Goal: Information Seeking & Learning: Learn about a topic

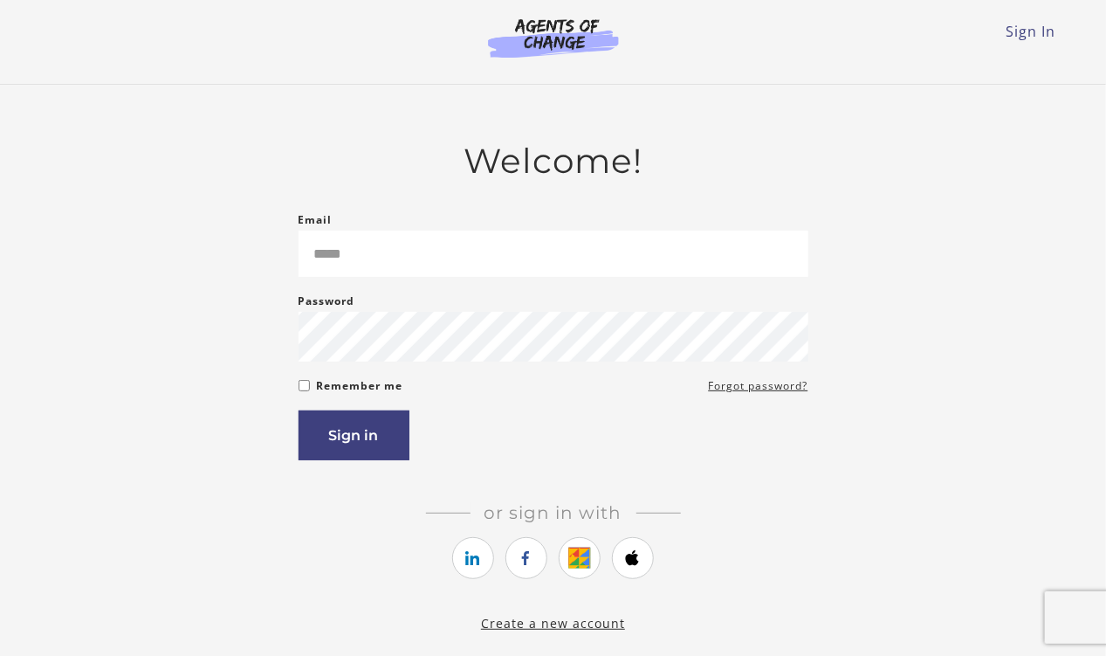
click at [522, 272] on input "Email" at bounding box center [554, 253] width 510 height 46
type input "**********"
click at [305, 388] on form "**********" at bounding box center [554, 334] width 510 height 251
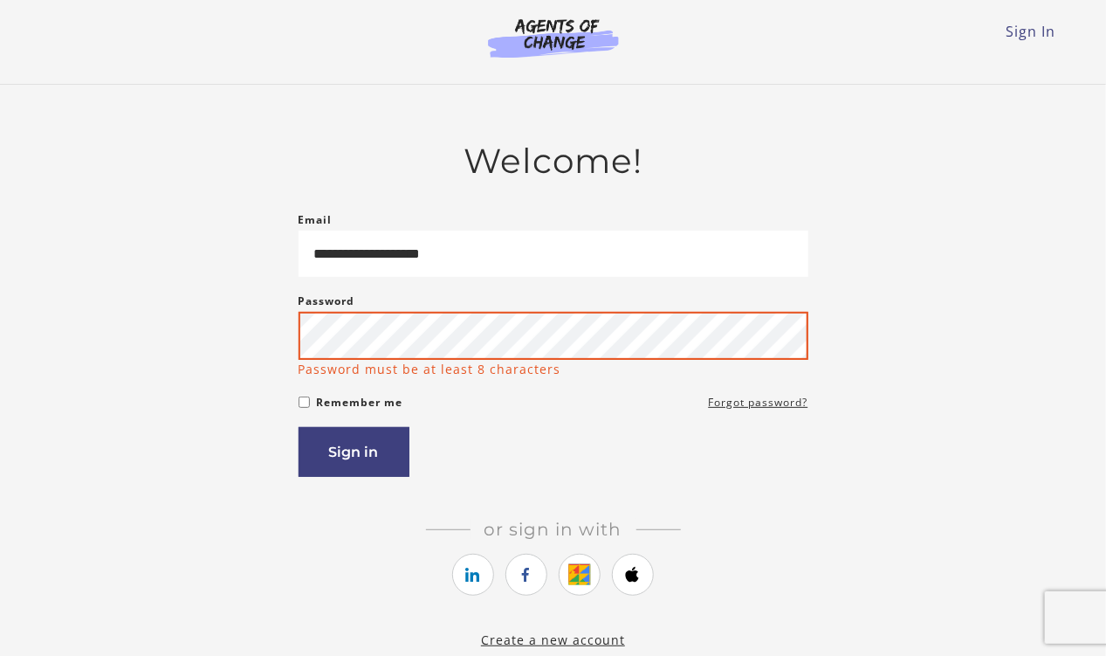
click at [299, 427] on button "Sign in" at bounding box center [354, 452] width 111 height 50
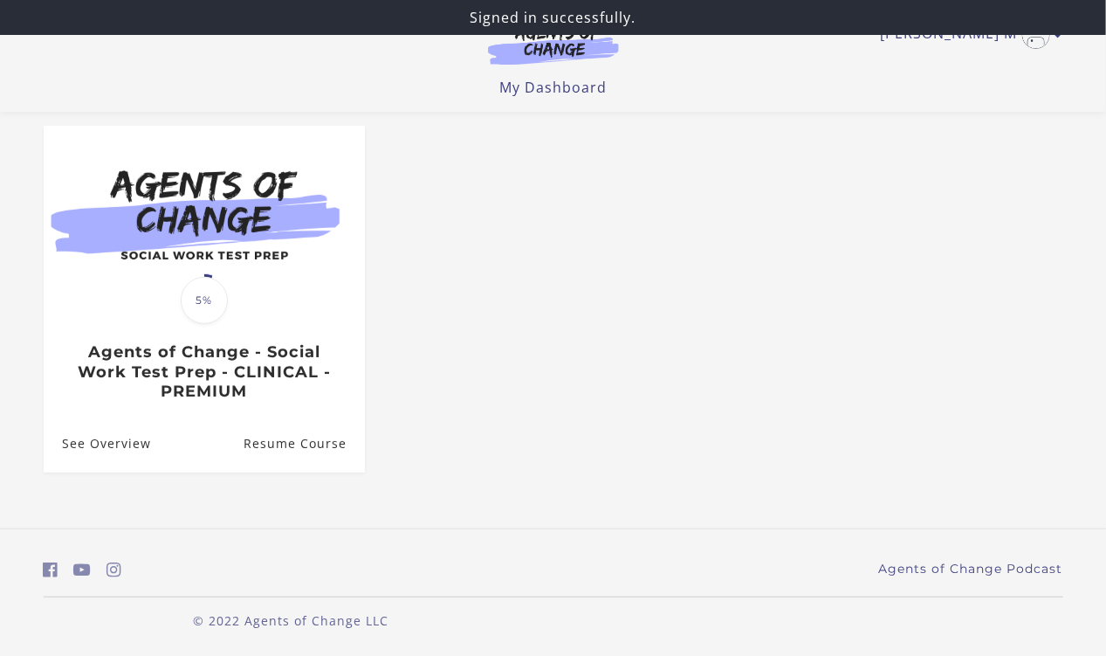
scroll to position [147, 0]
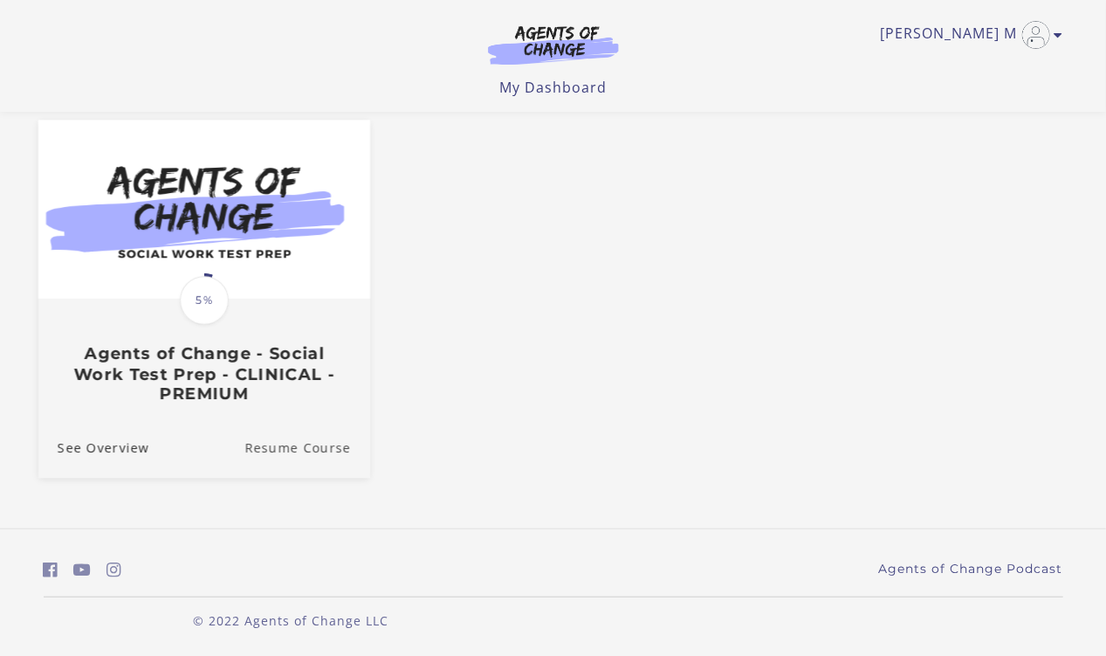
click at [303, 448] on link "Resume Course" at bounding box center [307, 448] width 126 height 58
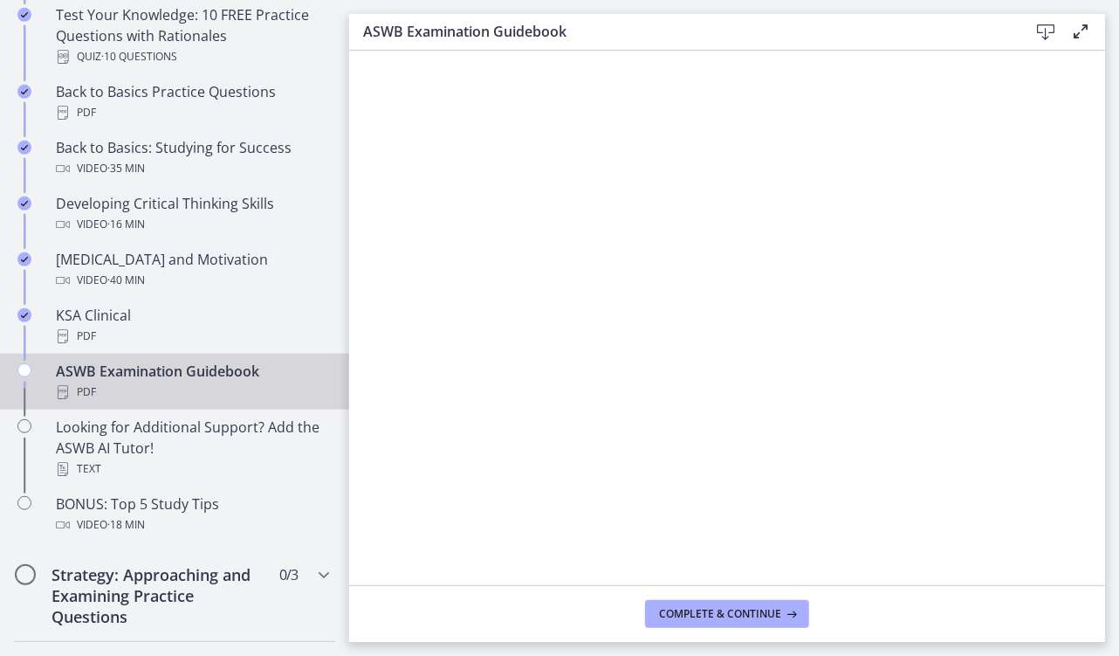
scroll to position [578, 0]
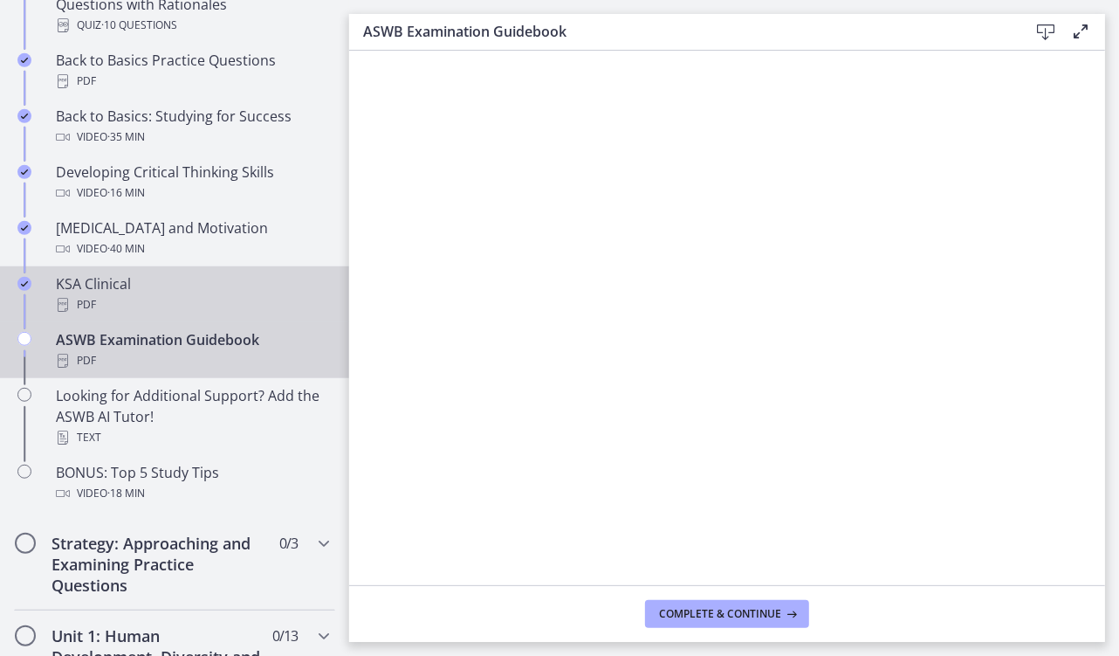
click at [263, 286] on div "KSA Clinical PDF" at bounding box center [192, 294] width 272 height 42
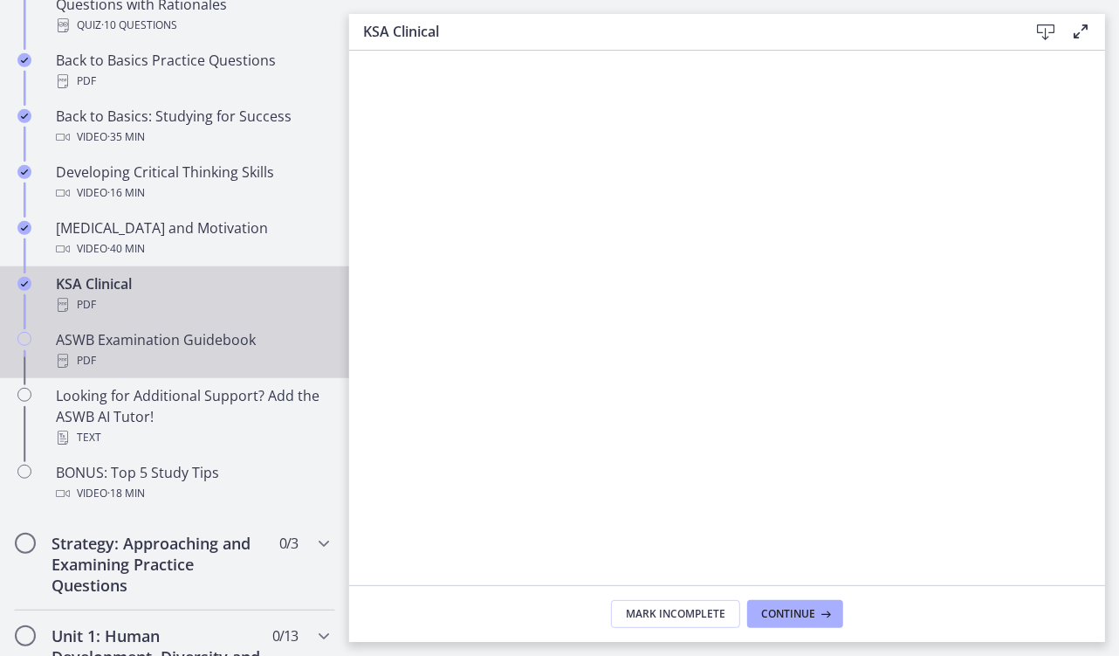
click at [218, 352] on div "PDF" at bounding box center [192, 360] width 272 height 21
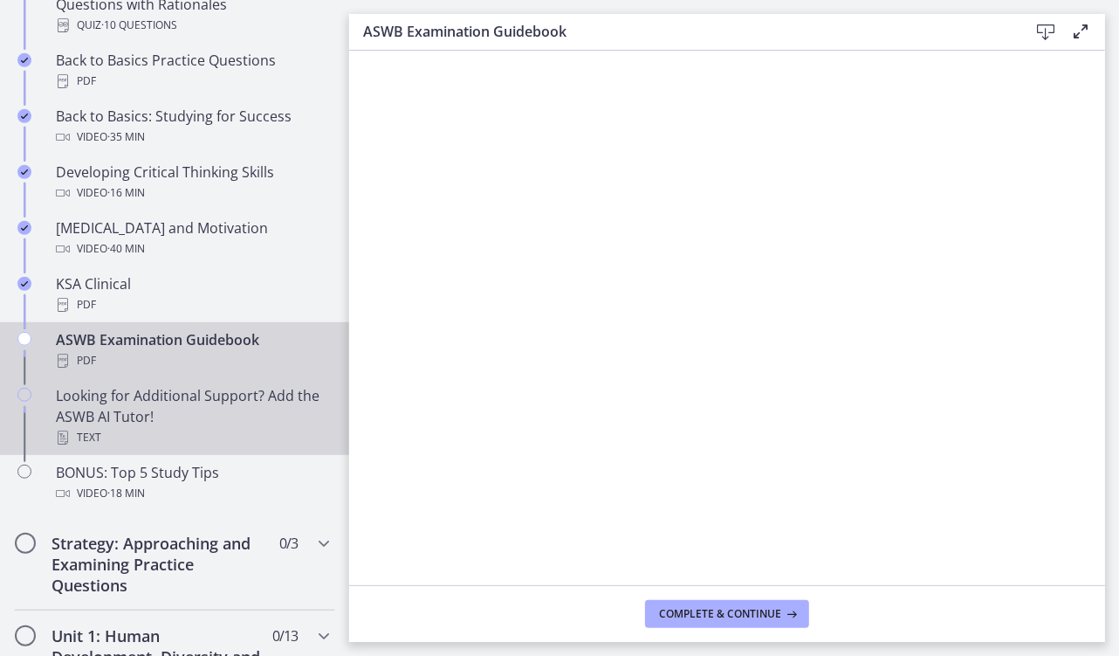
click at [201, 391] on div "Looking for Additional Support? Add the ASWB AI Tutor! Text" at bounding box center [192, 416] width 272 height 63
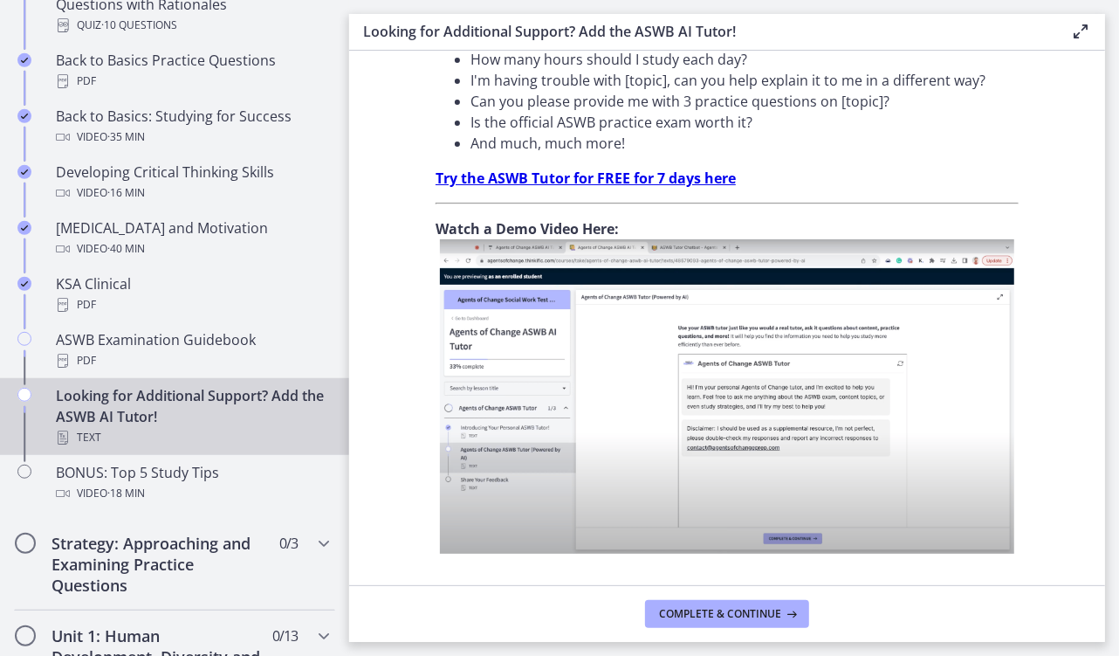
scroll to position [642, 0]
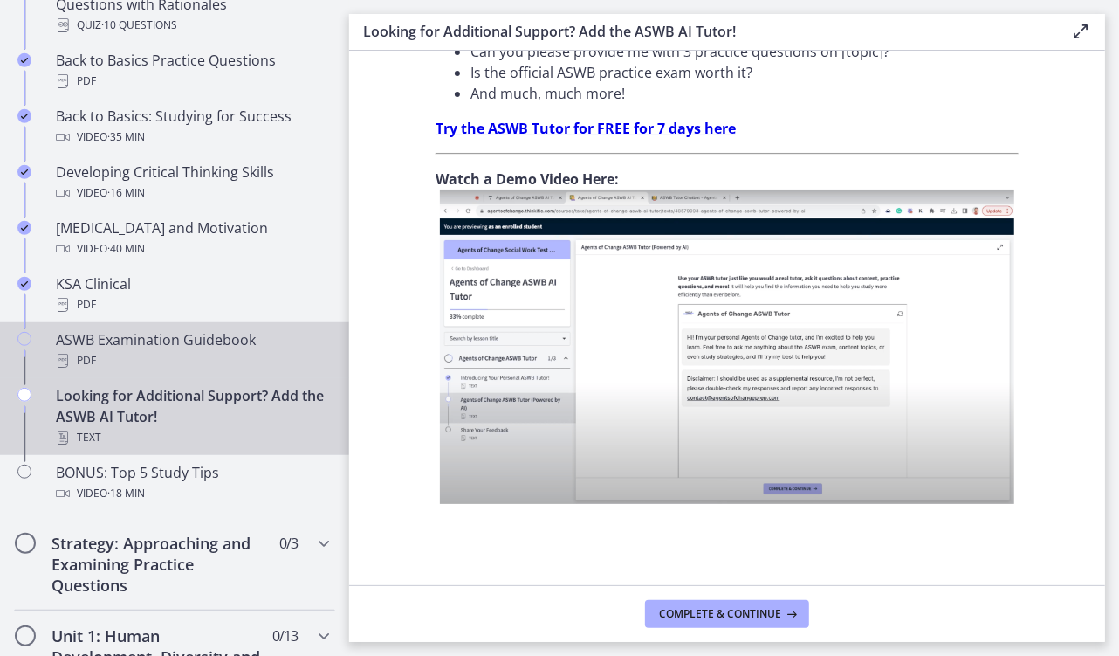
click at [151, 353] on div "PDF" at bounding box center [192, 360] width 272 height 21
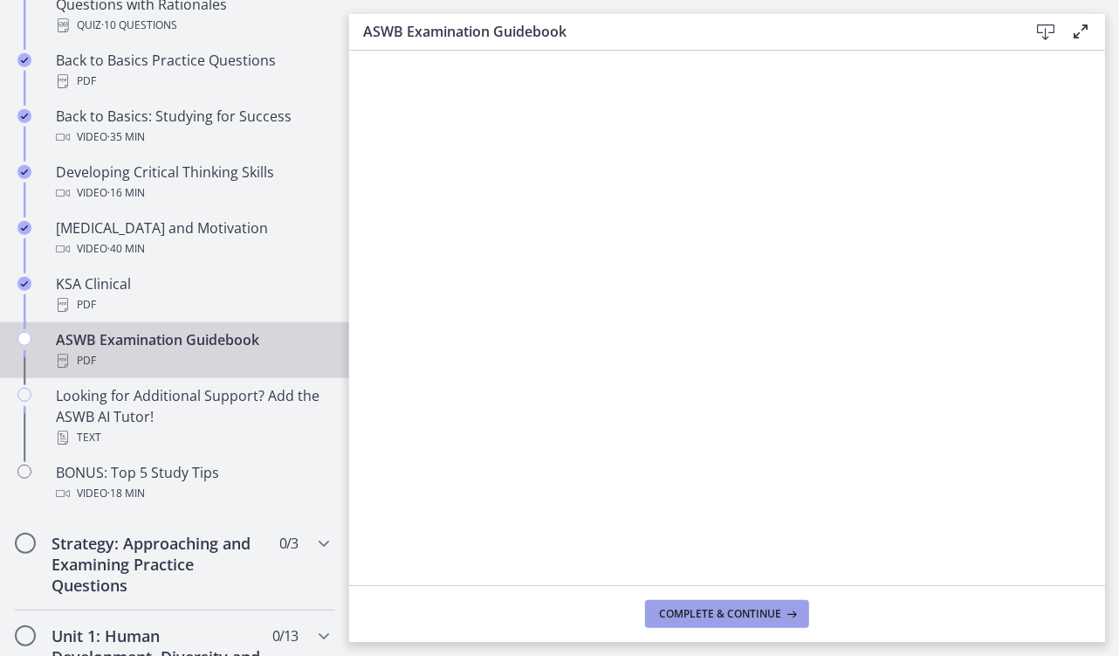
click at [721, 603] on button "Complete & continue" at bounding box center [727, 614] width 164 height 28
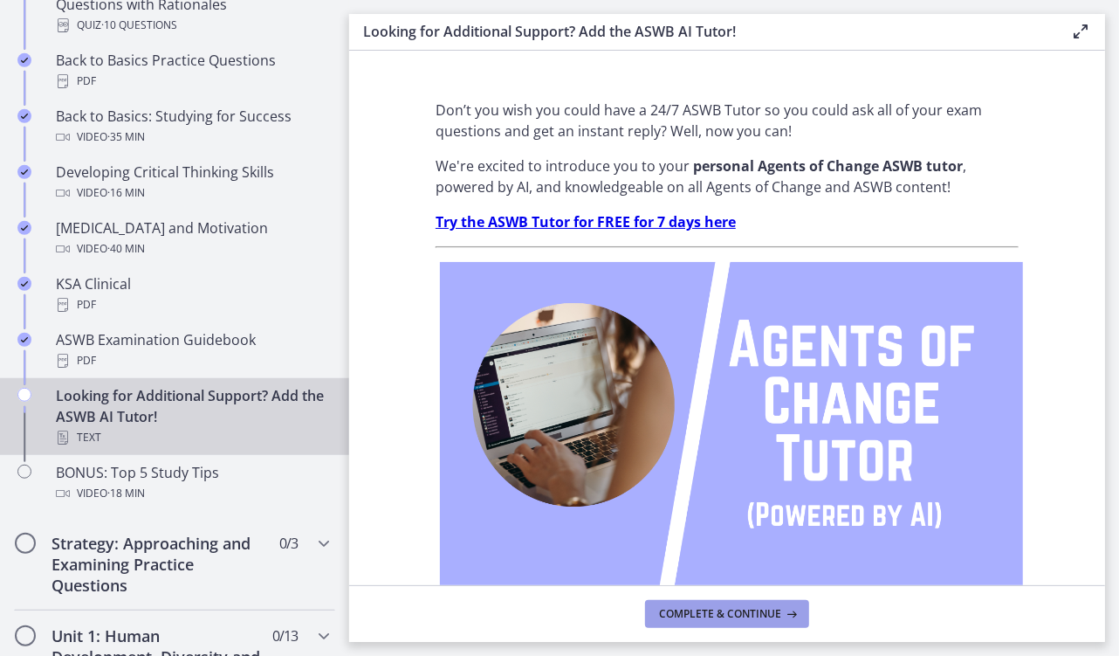
click at [742, 614] on span "Complete & continue" at bounding box center [720, 614] width 122 height 14
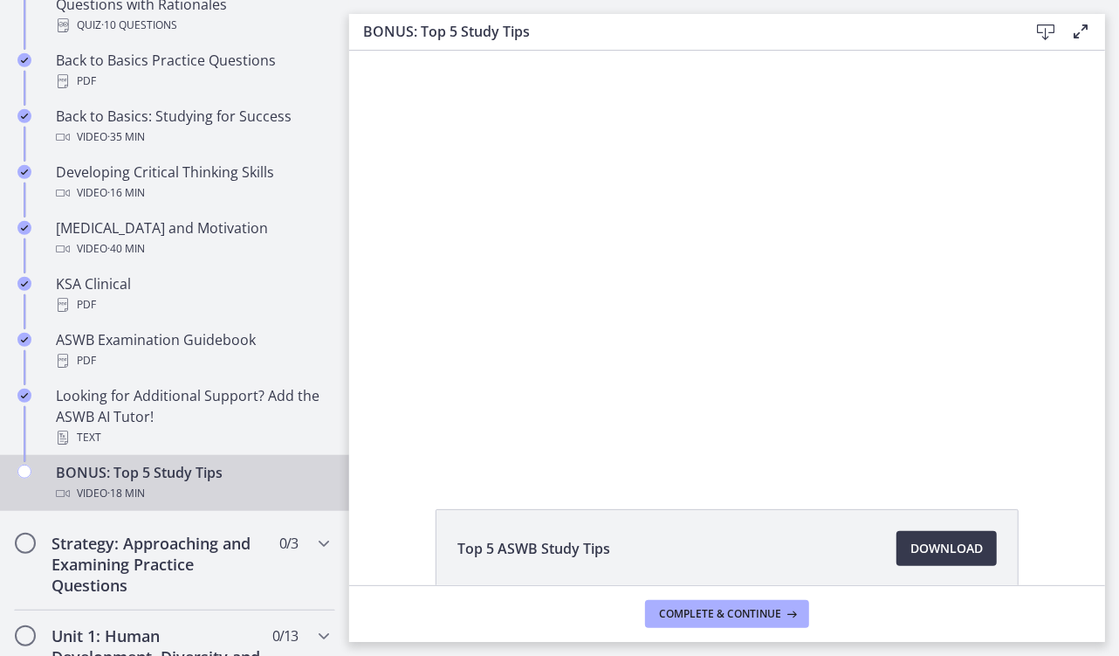
click at [382, 503] on div "Top 5 ASWB Study Tips Download Opens in a new window" at bounding box center [727, 318] width 756 height 534
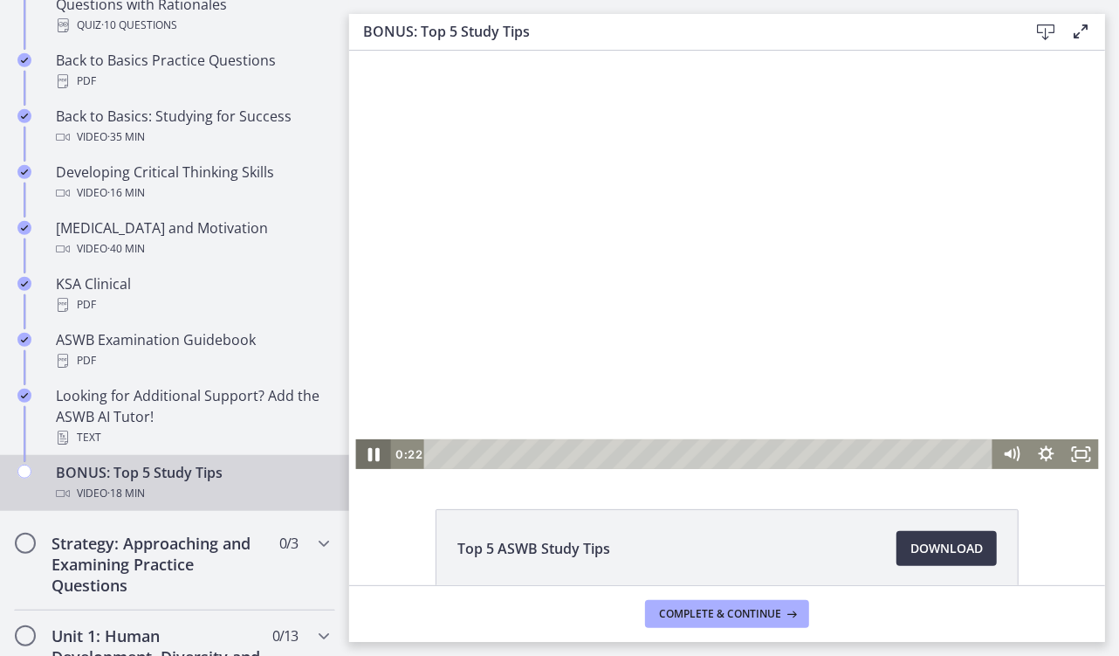
click at [367, 453] on icon "Pause" at bounding box center [372, 454] width 11 height 14
click at [1004, 354] on div "Volume" at bounding box center [1010, 354] width 13 height 13
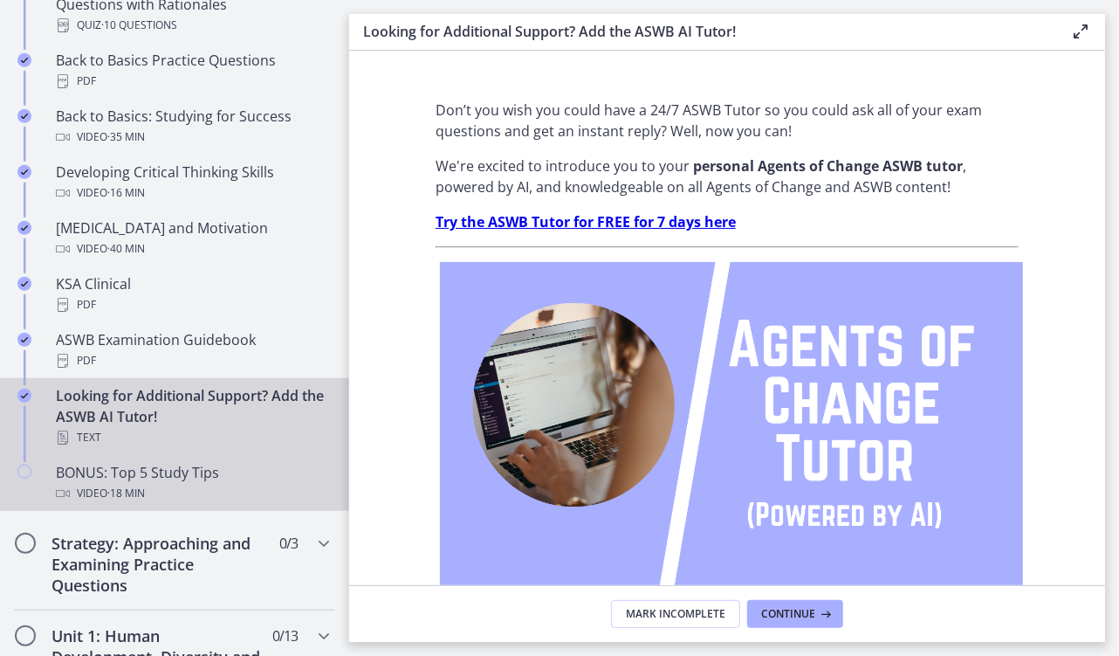
click at [206, 484] on div "Video · 18 min" at bounding box center [192, 493] width 272 height 21
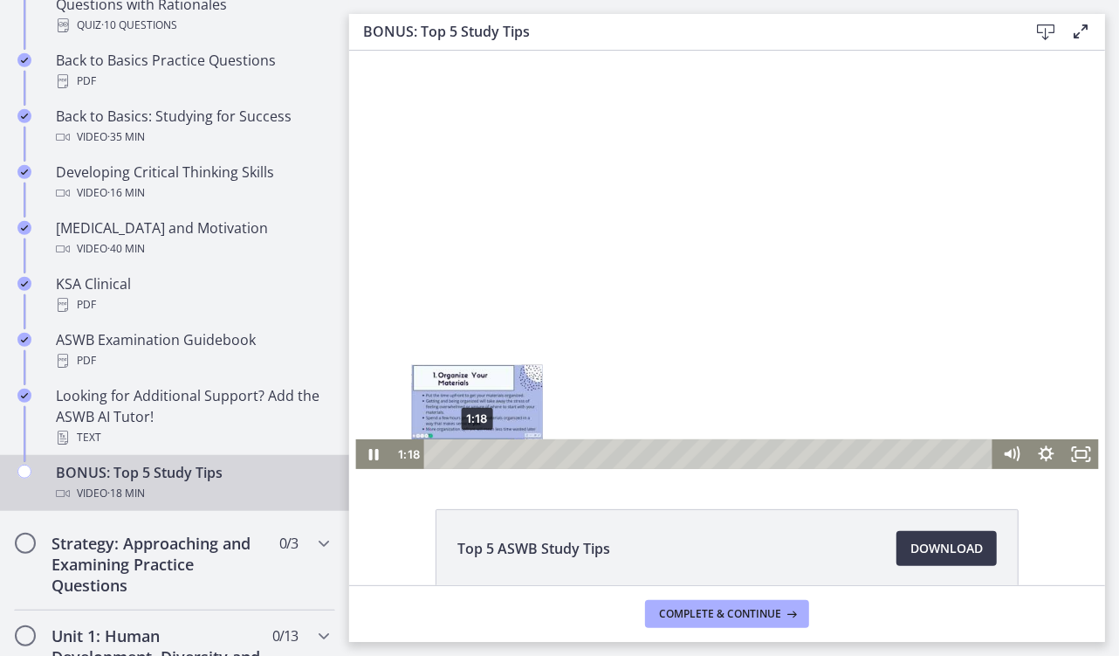
click at [470, 456] on div "1:18" at bounding box center [710, 453] width 548 height 30
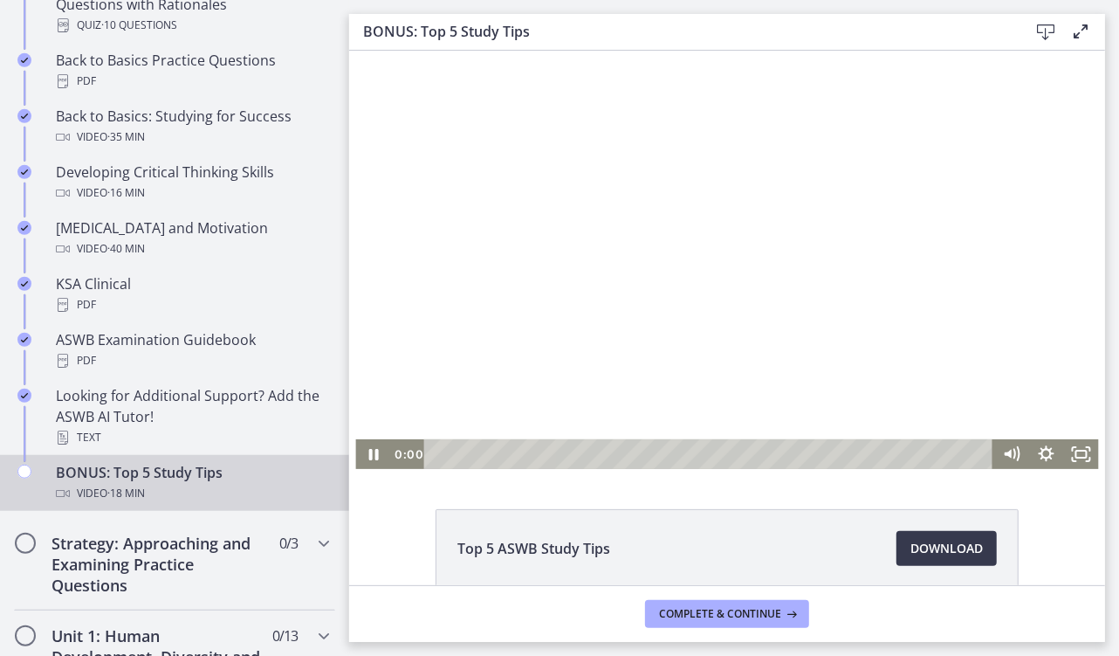
drag, startPoint x: 469, startPoint y: 450, endPoint x: 389, endPoint y: 459, distance: 79.9
click at [389, 459] on div "0:00 0:00" at bounding box center [690, 453] width 603 height 30
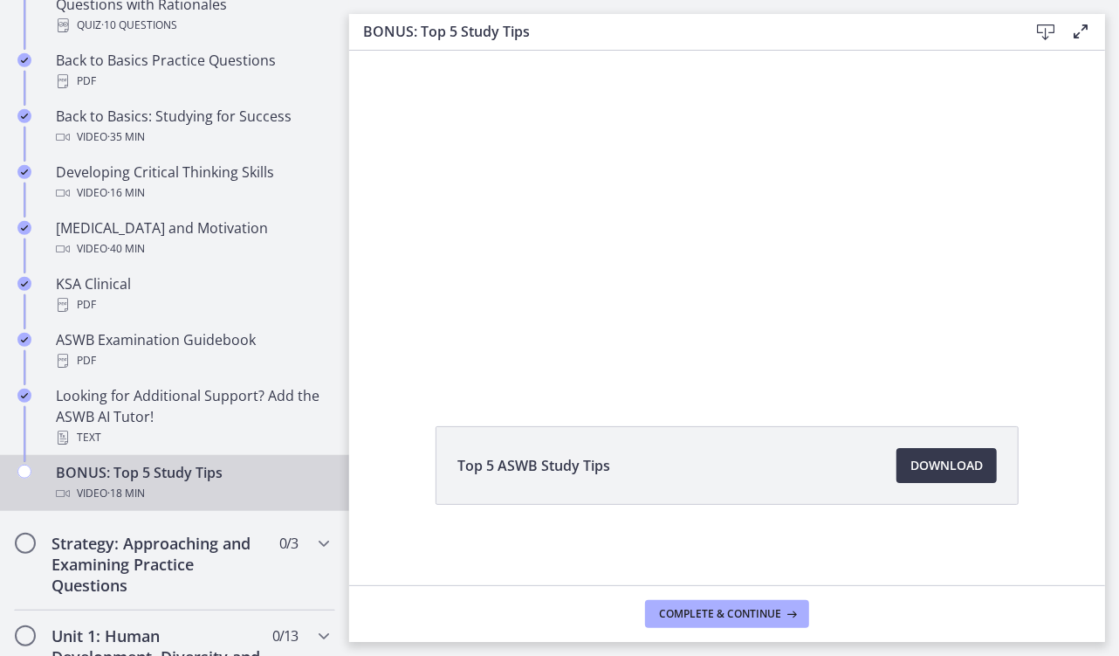
scroll to position [84, 0]
drag, startPoint x: 1096, startPoint y: 250, endPoint x: 731, endPoint y: 377, distance: 386.5
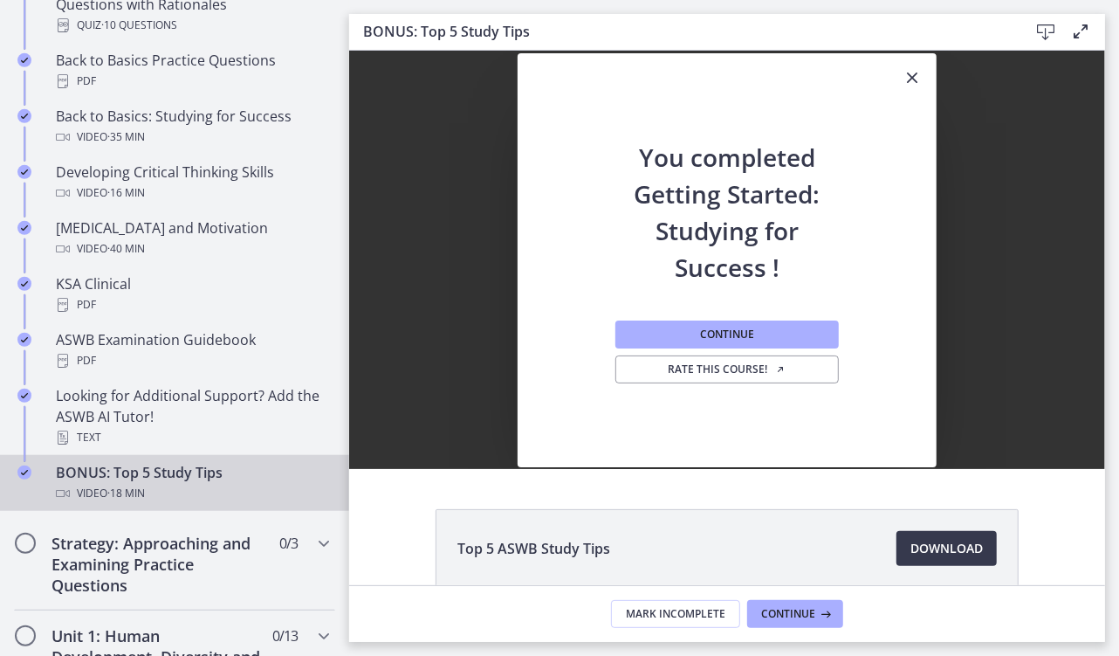
scroll to position [0, 0]
click at [737, 377] on link "Rate this course!" at bounding box center [726, 369] width 223 height 28
click at [754, 337] on button "Continue" at bounding box center [726, 334] width 223 height 28
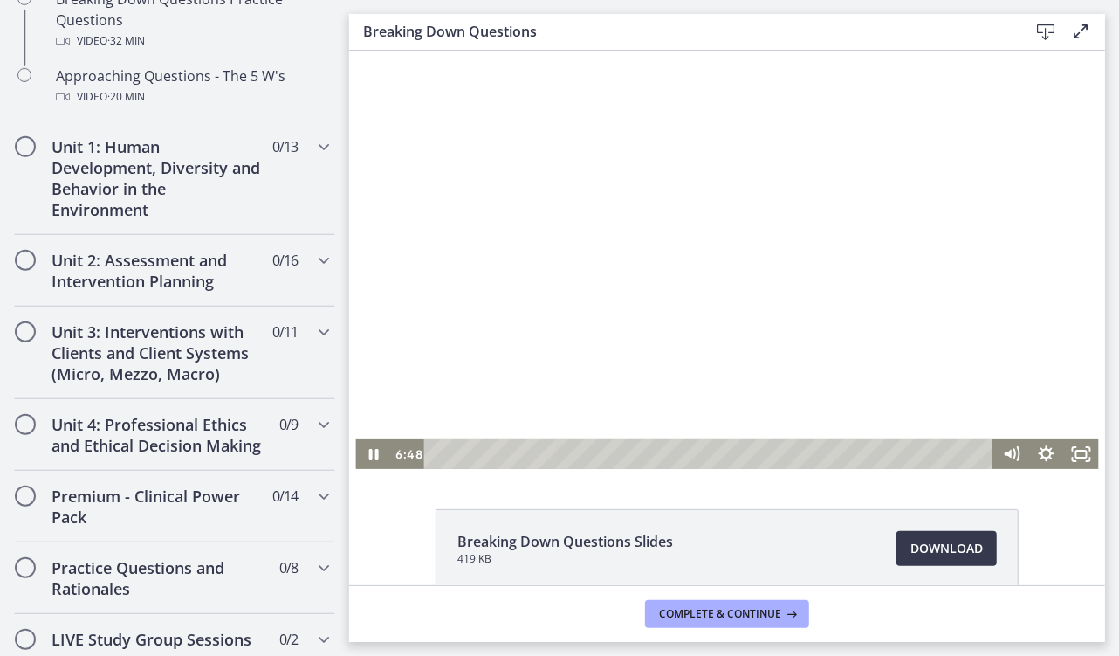
click at [585, 335] on div at bounding box center [725, 259] width 743 height 418
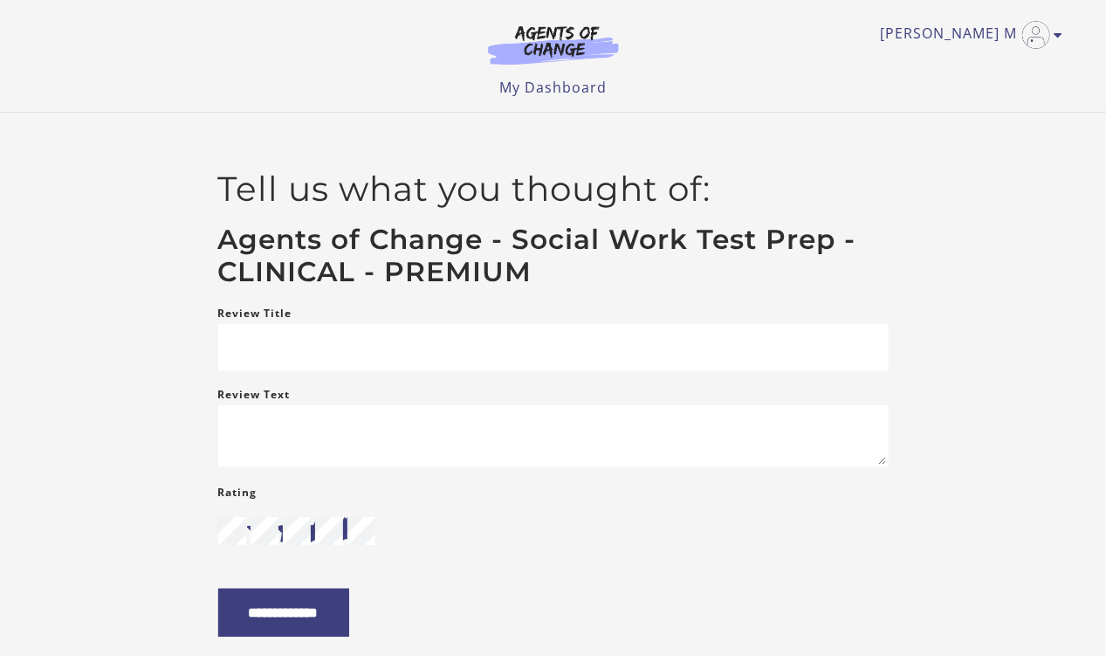
scroll to position [175, 0]
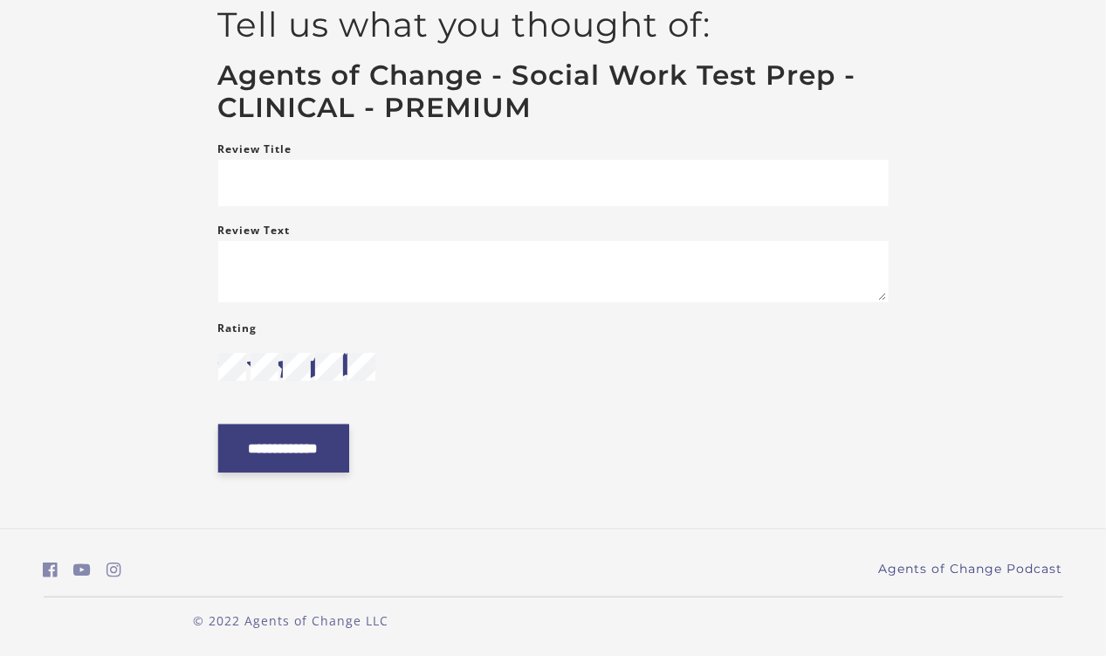
click at [268, 437] on input "**********" at bounding box center [283, 448] width 131 height 48
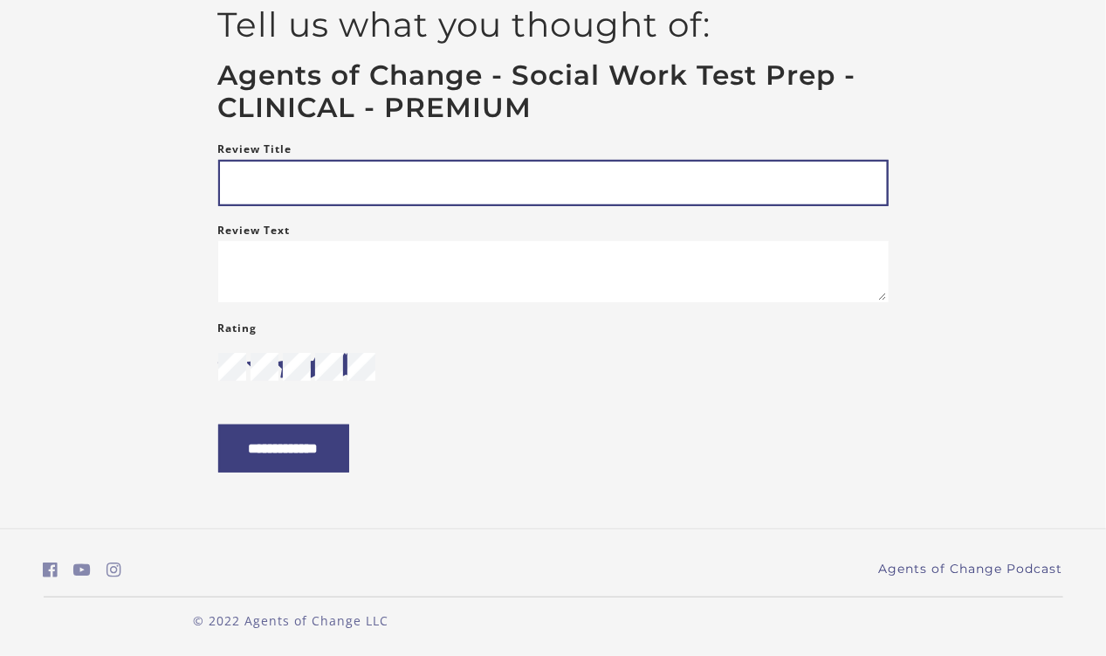
click at [549, 182] on input "Review Title" at bounding box center [553, 183] width 670 height 46
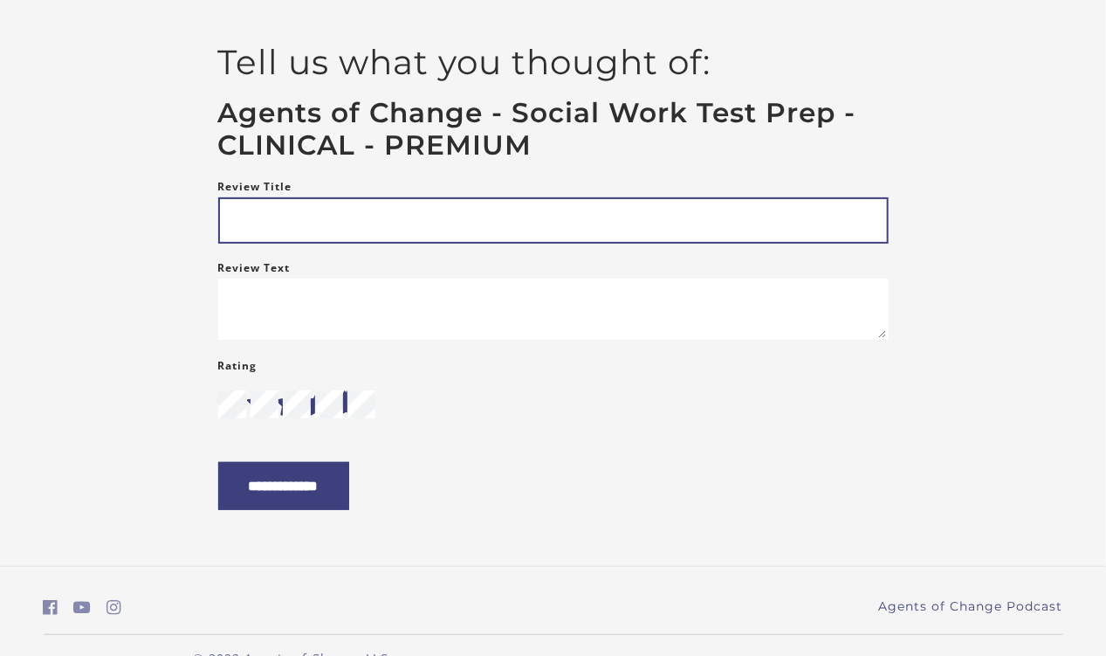
scroll to position [102, 0]
